Goal: Communication & Community: Answer question/provide support

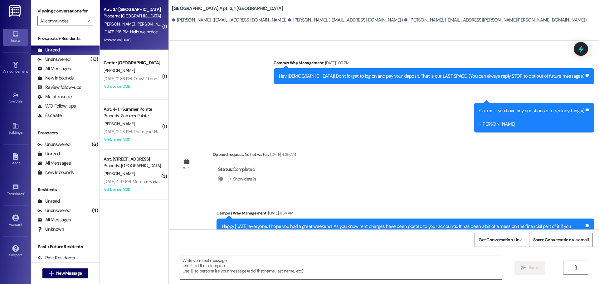
scroll to position [8230, 0]
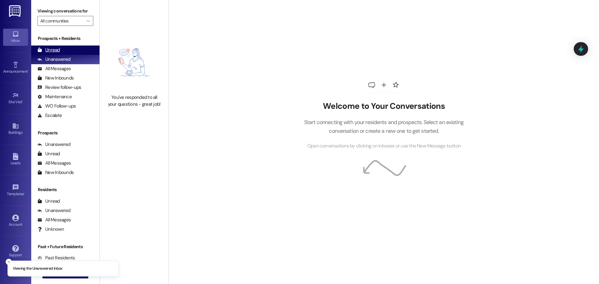
click at [65, 52] on div "Unread (0)" at bounding box center [65, 50] width 68 height 9
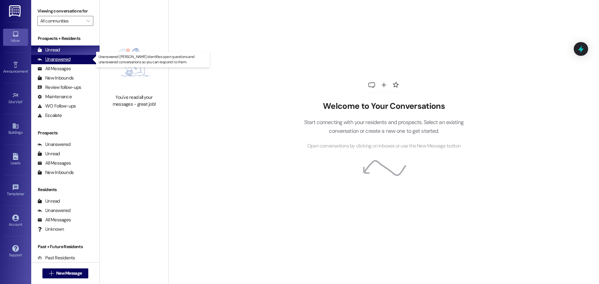
click at [62, 62] on div "Unanswered" at bounding box center [53, 59] width 33 height 7
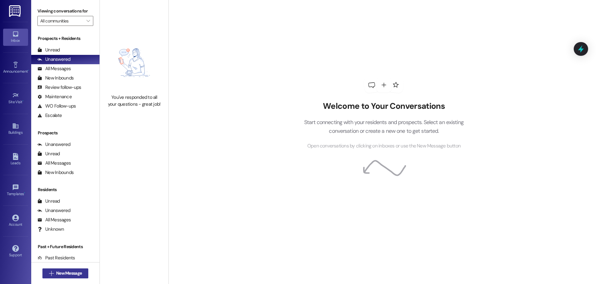
click at [56, 271] on span "New Message" at bounding box center [69, 273] width 26 height 7
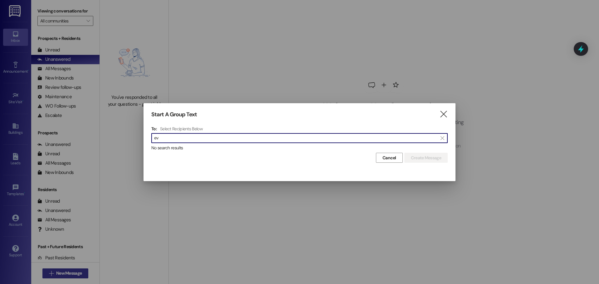
type input "e"
type input "kreit"
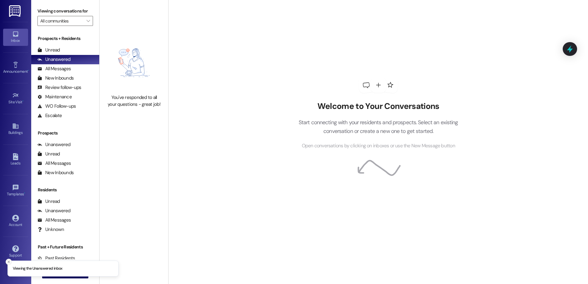
click at [9, 264] on button "Close toast" at bounding box center [9, 262] width 6 height 6
click at [44, 270] on button " New Message" at bounding box center [65, 273] width 46 height 10
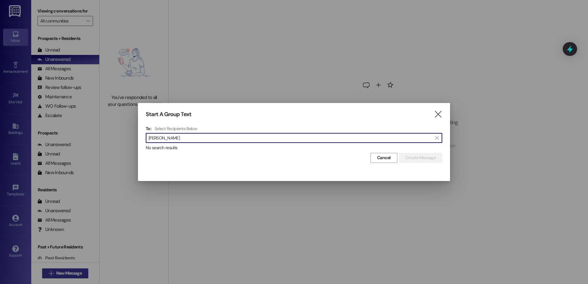
type input "kreitlein"
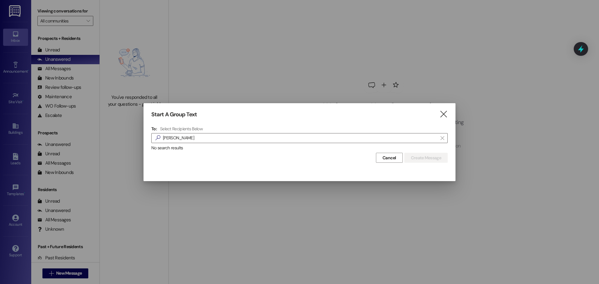
drag, startPoint x: 74, startPoint y: 80, endPoint x: 188, endPoint y: 74, distance: 113.7
click at [73, 78] on div at bounding box center [299, 142] width 599 height 284
click at [441, 114] on icon "" at bounding box center [443, 114] width 8 height 7
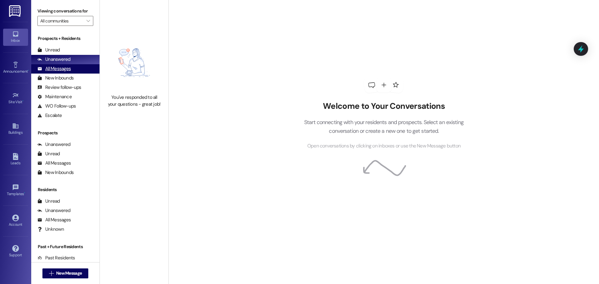
click at [64, 69] on div "All Messages" at bounding box center [53, 68] width 33 height 7
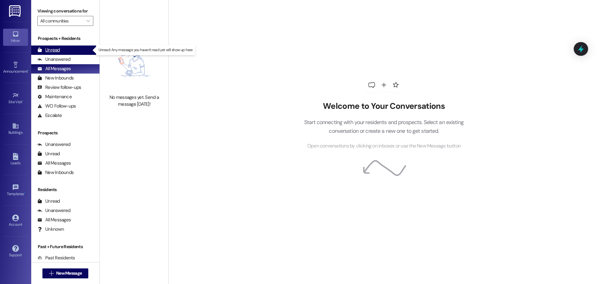
click at [64, 47] on div "Unread (0)" at bounding box center [65, 50] width 68 height 9
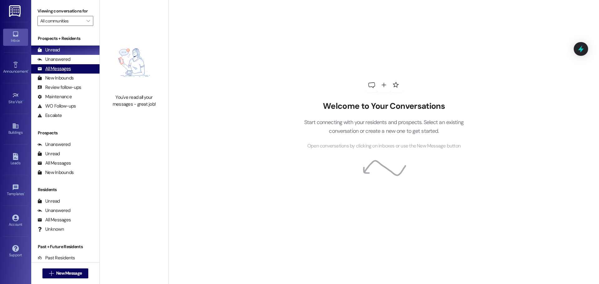
click at [65, 69] on div "All Messages" at bounding box center [53, 68] width 33 height 7
